Goal: Transaction & Acquisition: Purchase product/service

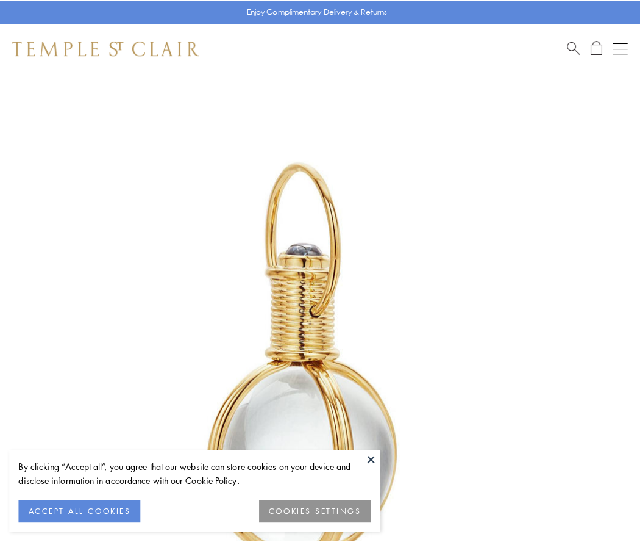
scroll to position [318, 0]
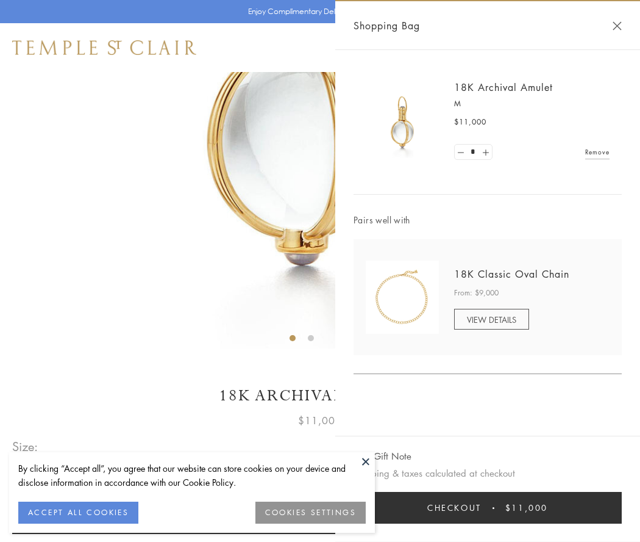
click at [488, 507] on button "Checkout $11,000" at bounding box center [488, 508] width 268 height 32
